Goal: Task Accomplishment & Management: Use online tool/utility

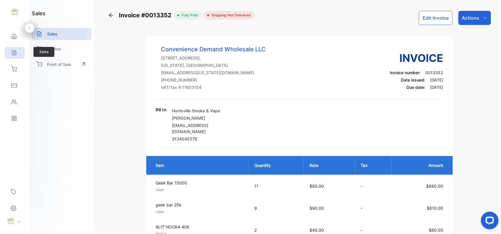
click at [12, 55] on icon at bounding box center [14, 53] width 6 height 6
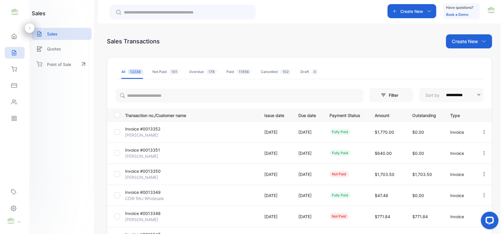
click at [483, 157] on button "button" at bounding box center [484, 153] width 5 height 12
click at [451, 169] on span "View / Edit Invoice" at bounding box center [470, 170] width 42 height 7
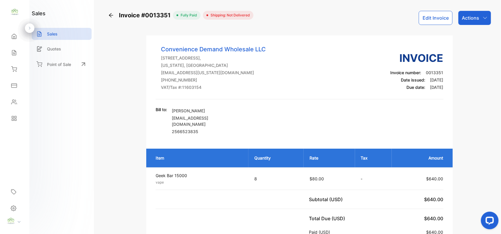
scroll to position [91, 0]
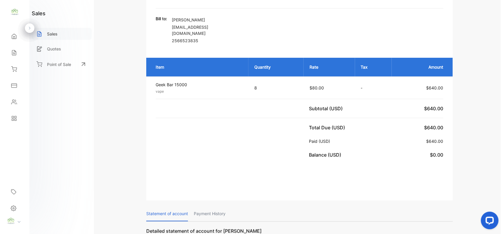
click at [85, 31] on div "Sales" at bounding box center [62, 34] width 60 height 12
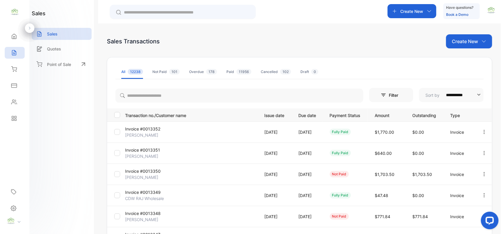
click at [483, 175] on icon "button" at bounding box center [484, 174] width 5 height 5
click at [465, 187] on div "View / Edit Invoice" at bounding box center [465, 191] width 59 height 12
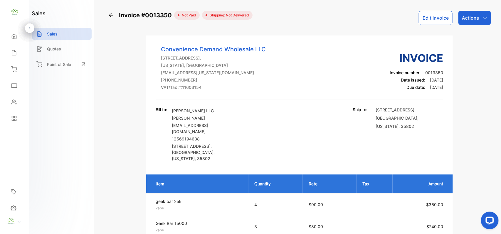
click at [476, 21] on p "Actions" at bounding box center [470, 17] width 17 height 7
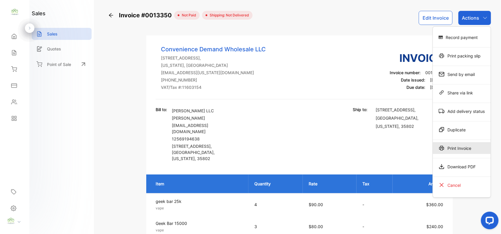
click at [443, 146] on icon at bounding box center [442, 148] width 6 height 6
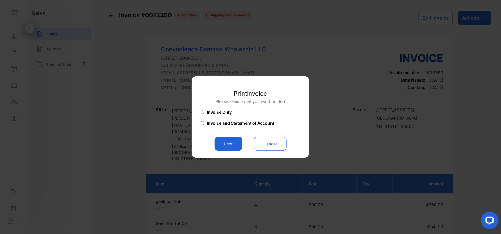
click at [231, 141] on button "Print" at bounding box center [229, 144] width 28 height 14
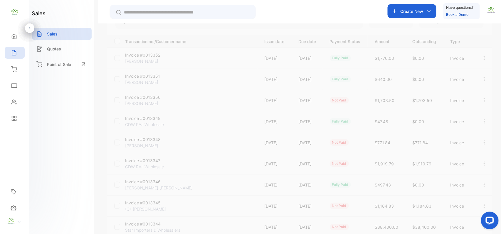
scroll to position [91, 0]
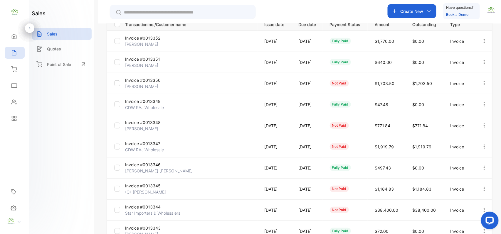
click at [483, 107] on icon "button" at bounding box center [484, 104] width 5 height 5
click at [476, 116] on div "View / Edit Invoice" at bounding box center [465, 121] width 59 height 12
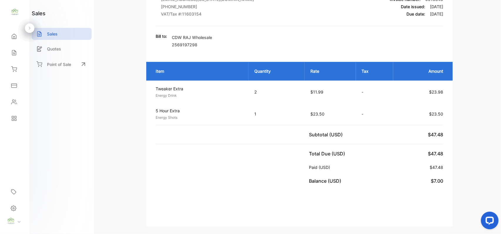
scroll to position [91, 0]
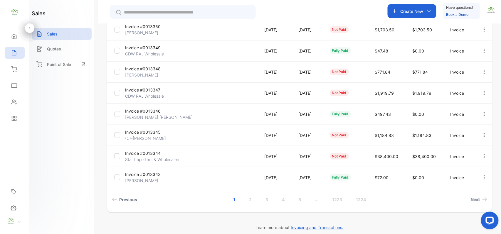
scroll to position [151, 0]
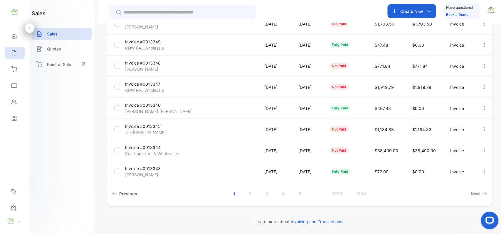
click at [484, 147] on button "button" at bounding box center [484, 151] width 5 height 12
click at [462, 164] on span "View / Edit Invoice" at bounding box center [470, 167] width 42 height 7
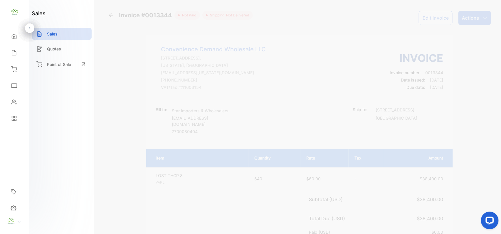
scroll to position [91, 0]
